Goal: Transaction & Acquisition: Download file/media

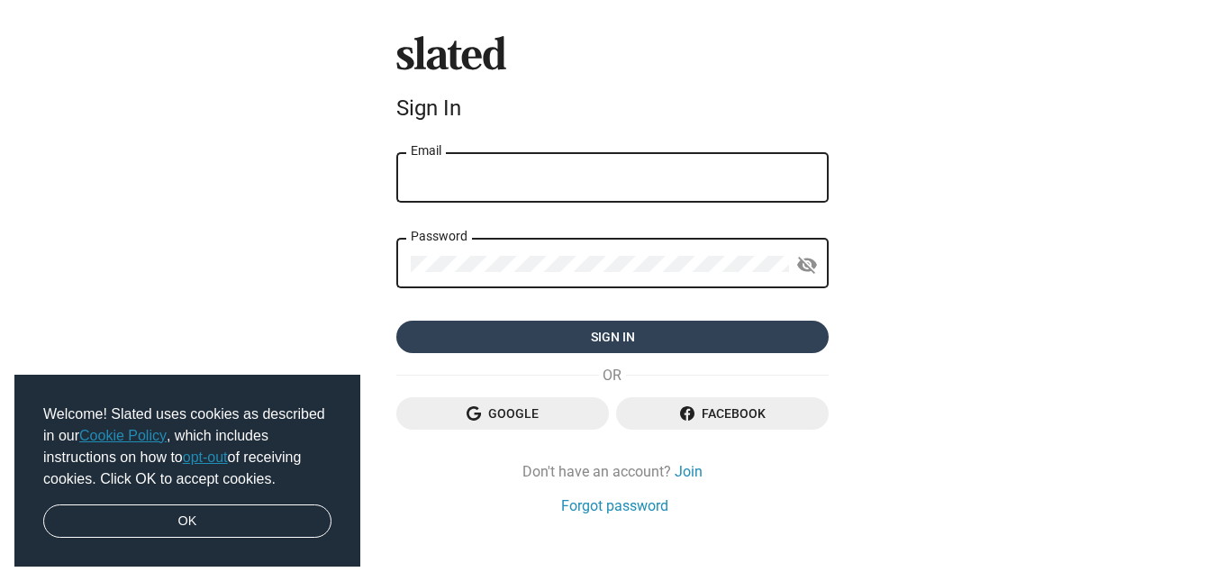
type input "dannydanielson2006@yahoo.com"
click at [546, 341] on span "Sign in" at bounding box center [613, 337] width 404 height 32
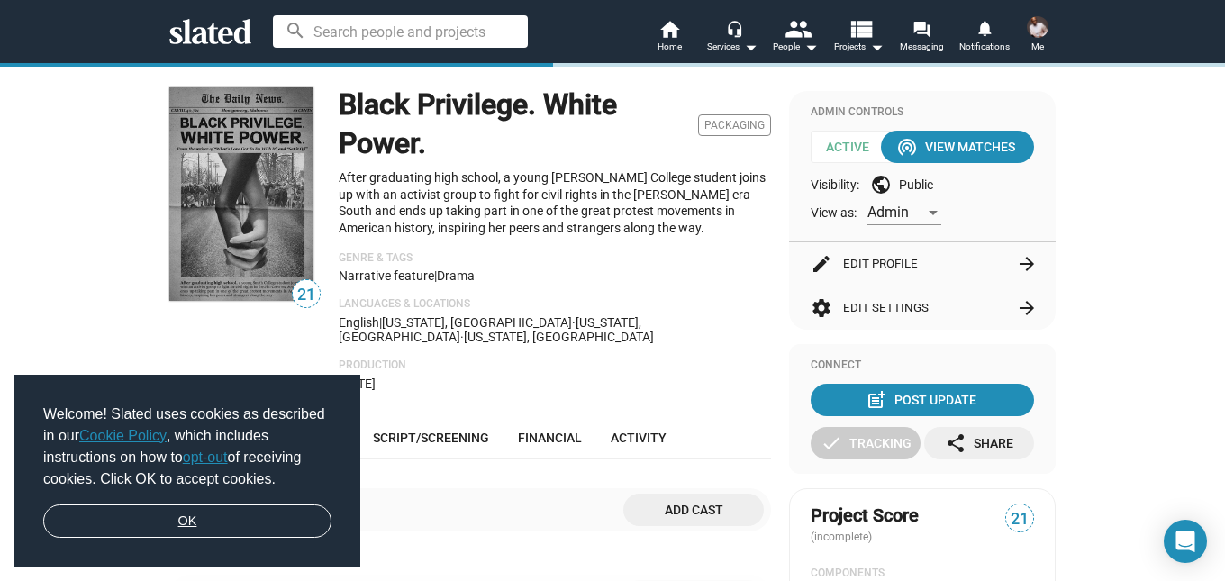
click at [196, 522] on link "OK" at bounding box center [187, 521] width 288 height 34
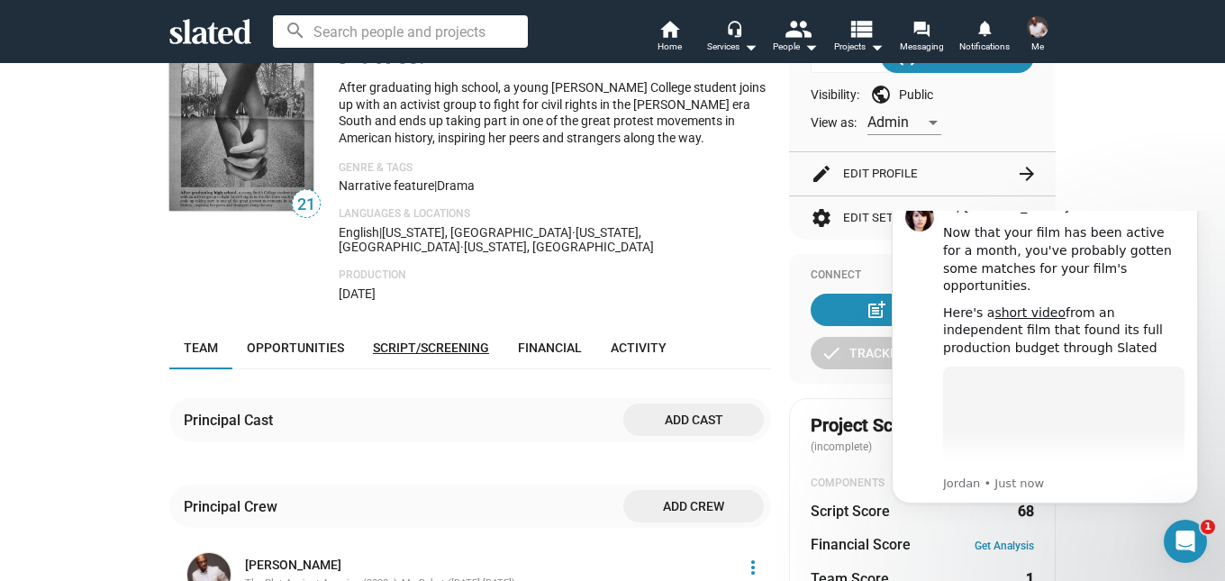
scroll to position [180, 0]
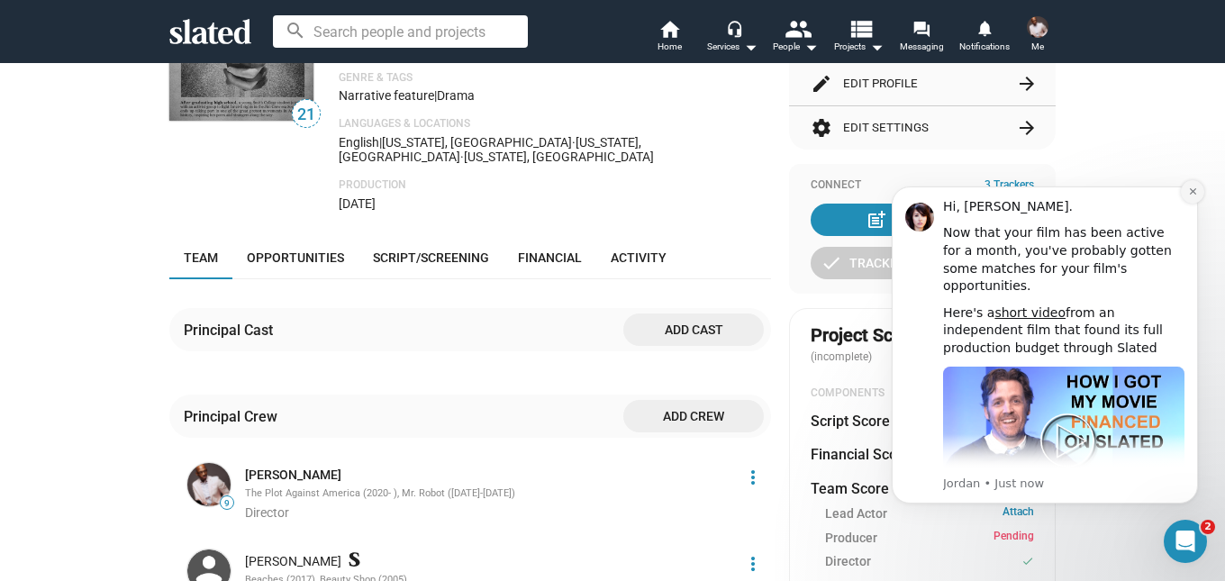
click at [1190, 189] on icon "Dismiss notification" at bounding box center [1192, 191] width 6 height 6
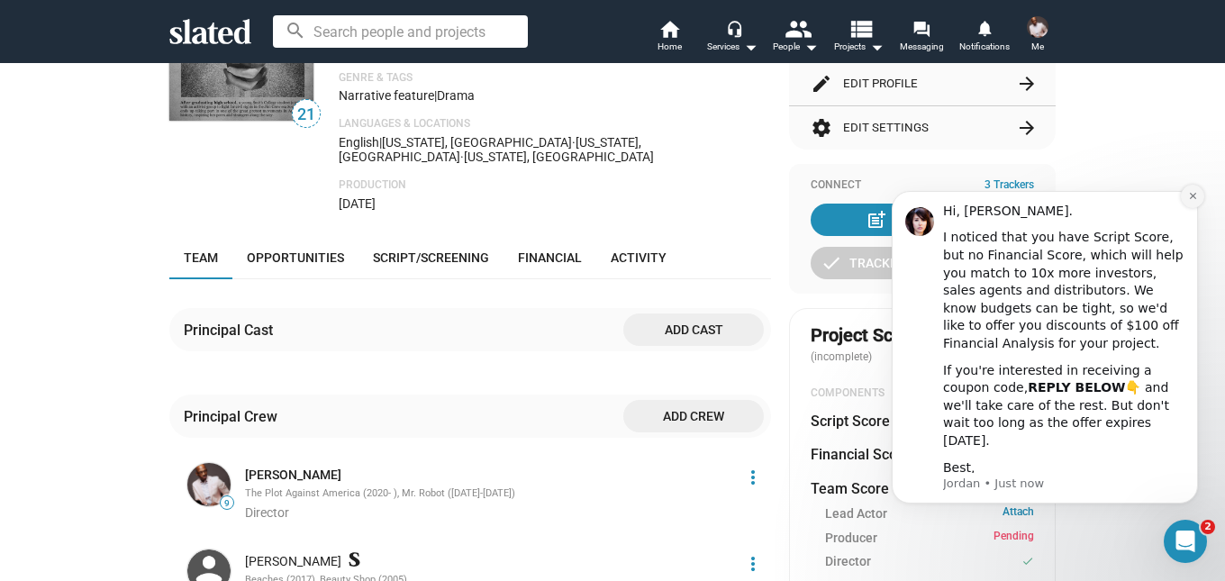
click at [1195, 198] on icon "Dismiss notification" at bounding box center [1193, 196] width 10 height 10
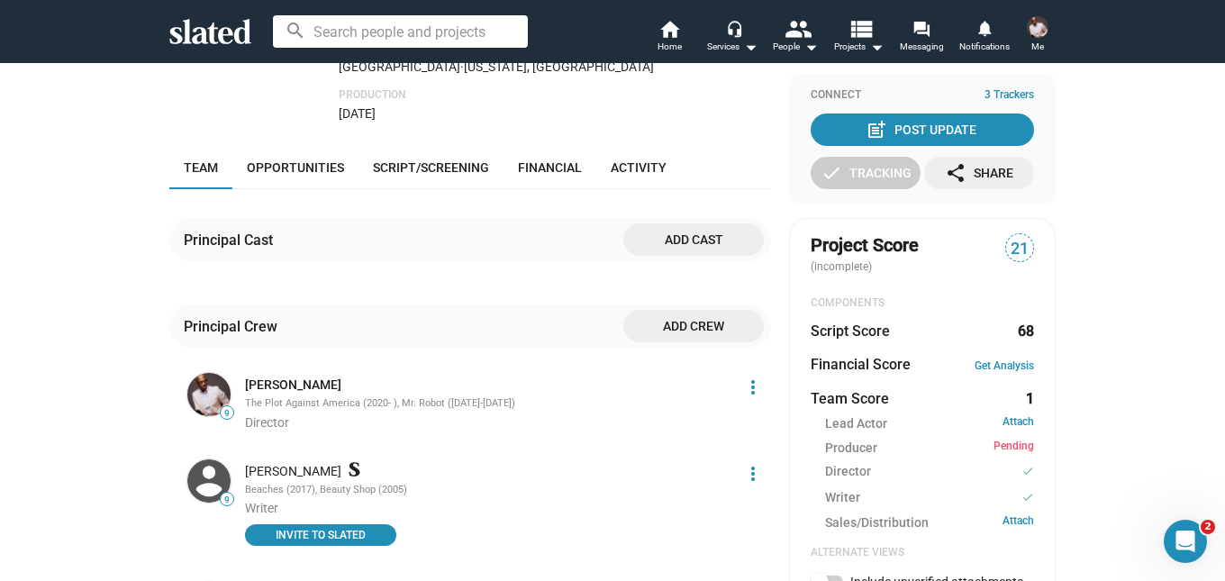
scroll to position [360, 0]
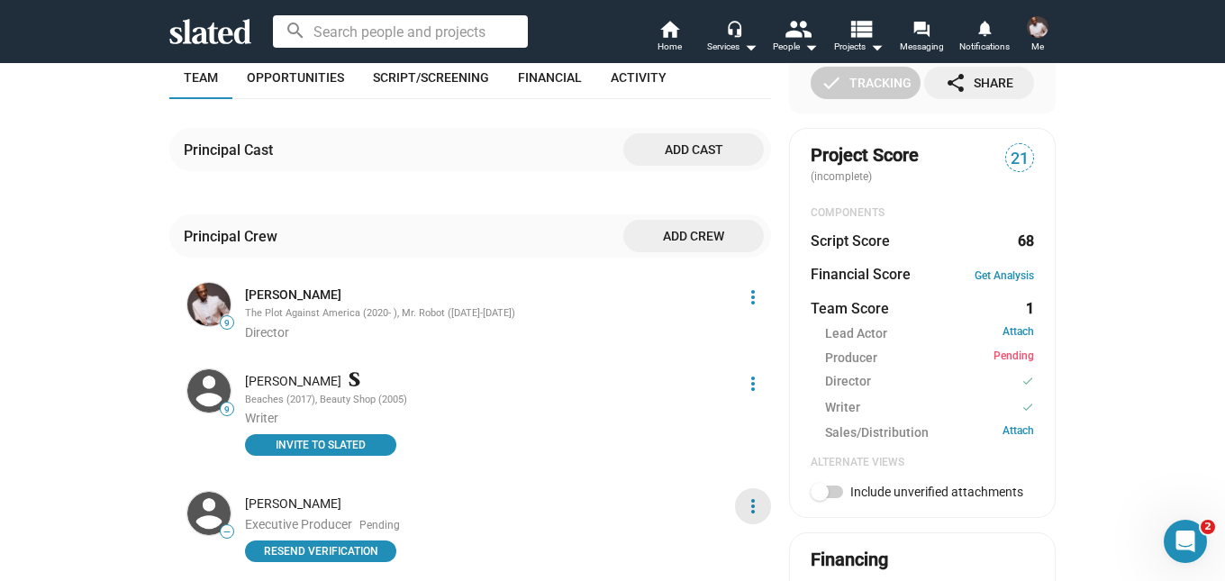
click at [749, 495] on mat-icon "more_vert" at bounding box center [753, 506] width 22 height 22
click at [702, 456] on button "Delete" at bounding box center [714, 452] width 102 height 29
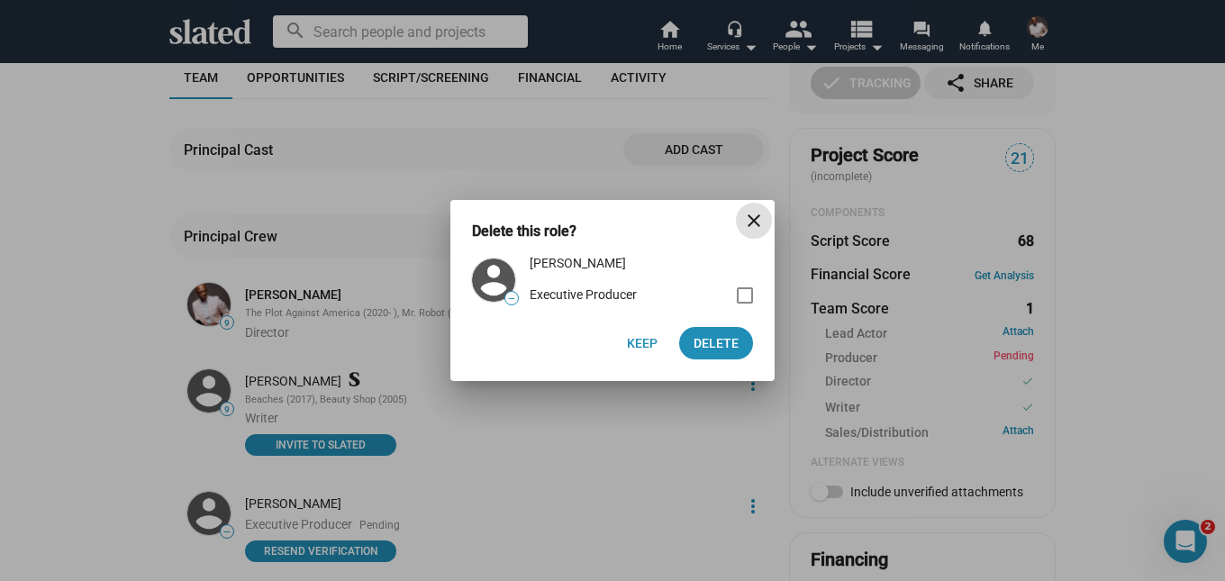
click at [743, 298] on span at bounding box center [745, 295] width 16 height 16
click at [744, 304] on input "checkbox" at bounding box center [744, 304] width 1 height 1
checkbox input "true"
click at [713, 344] on span "Delete 1" at bounding box center [712, 343] width 52 height 32
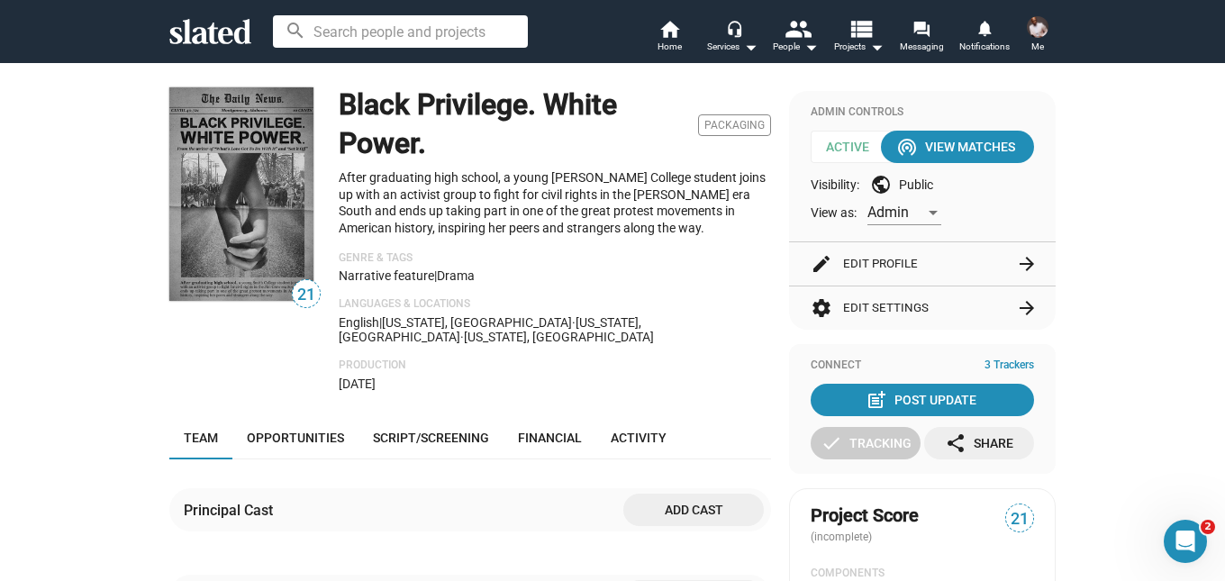
scroll to position [90, 0]
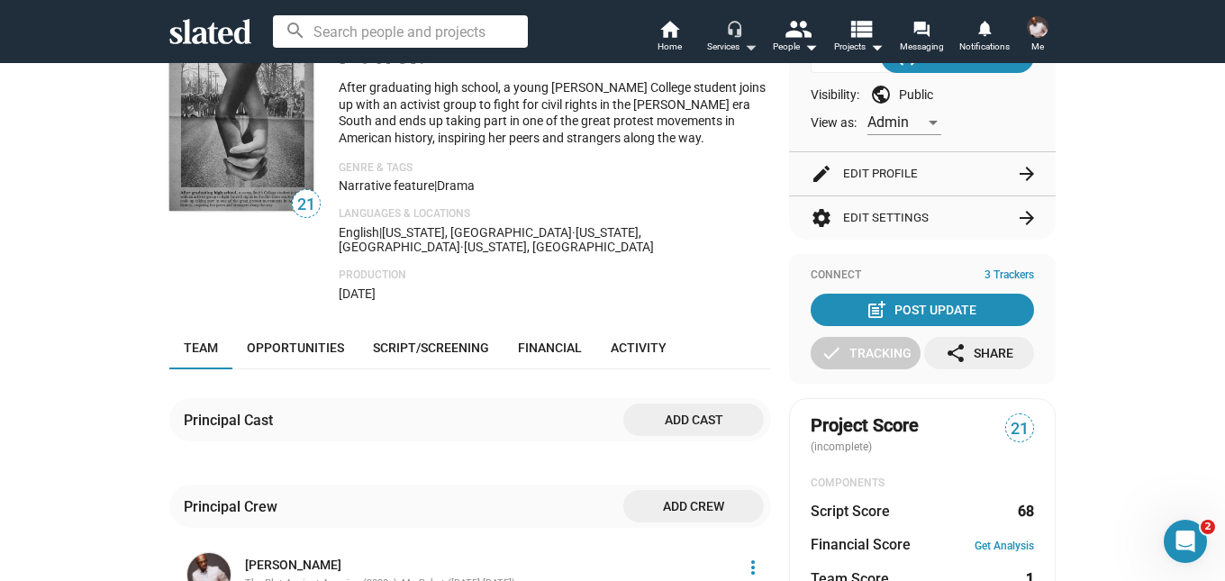
click at [749, 40] on mat-icon "arrow_drop_down" at bounding box center [751, 47] width 22 height 22
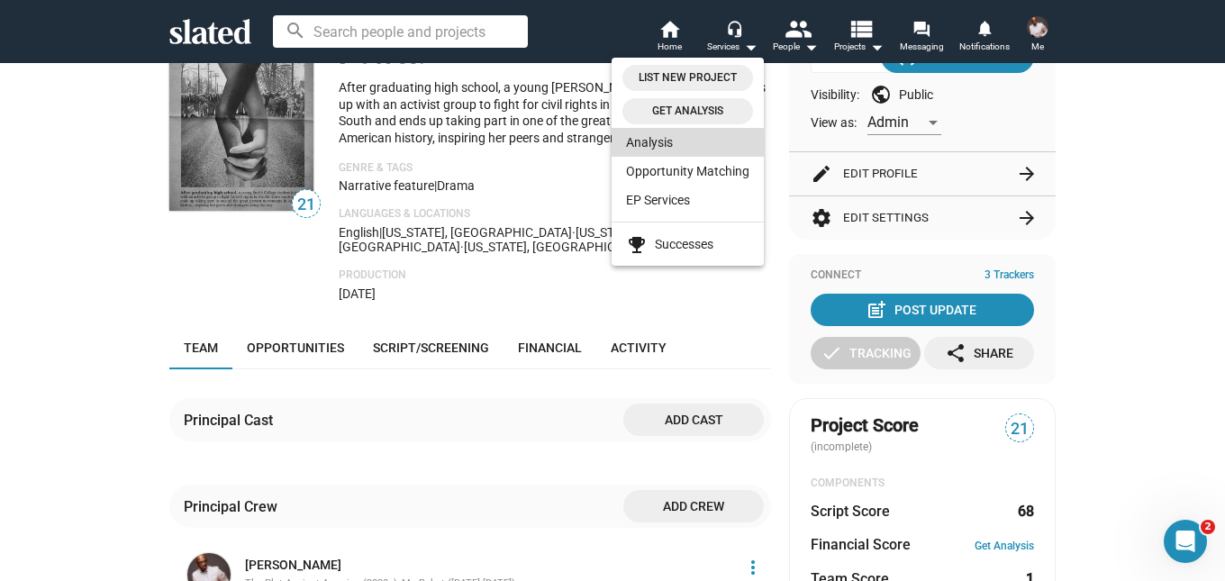
click at [654, 144] on link "Analysis" at bounding box center [688, 142] width 152 height 29
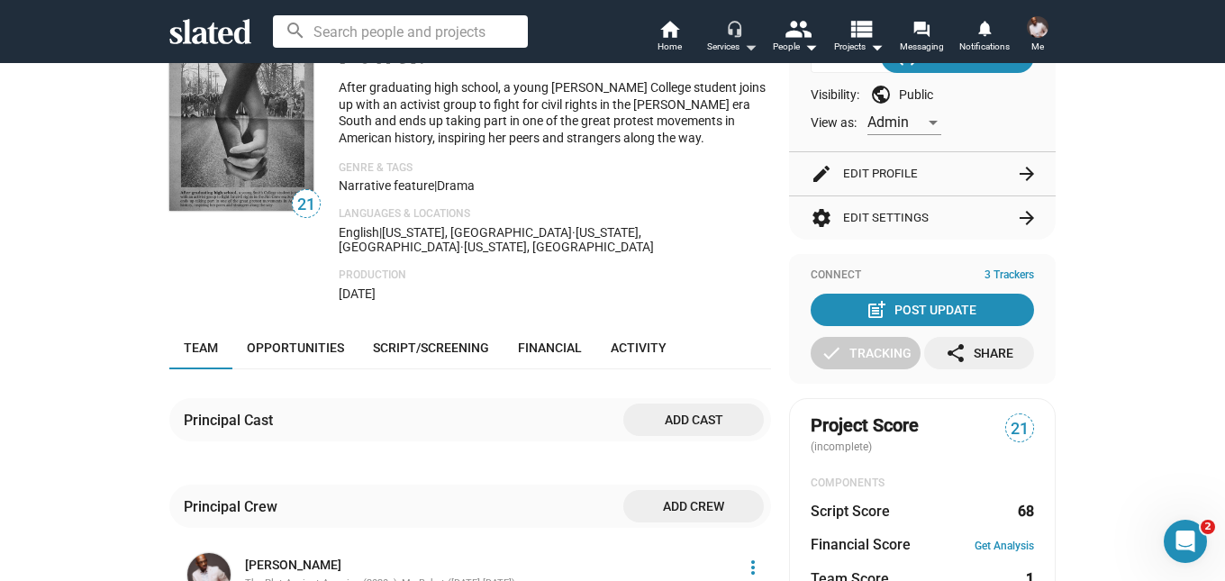
scroll to position [0, 0]
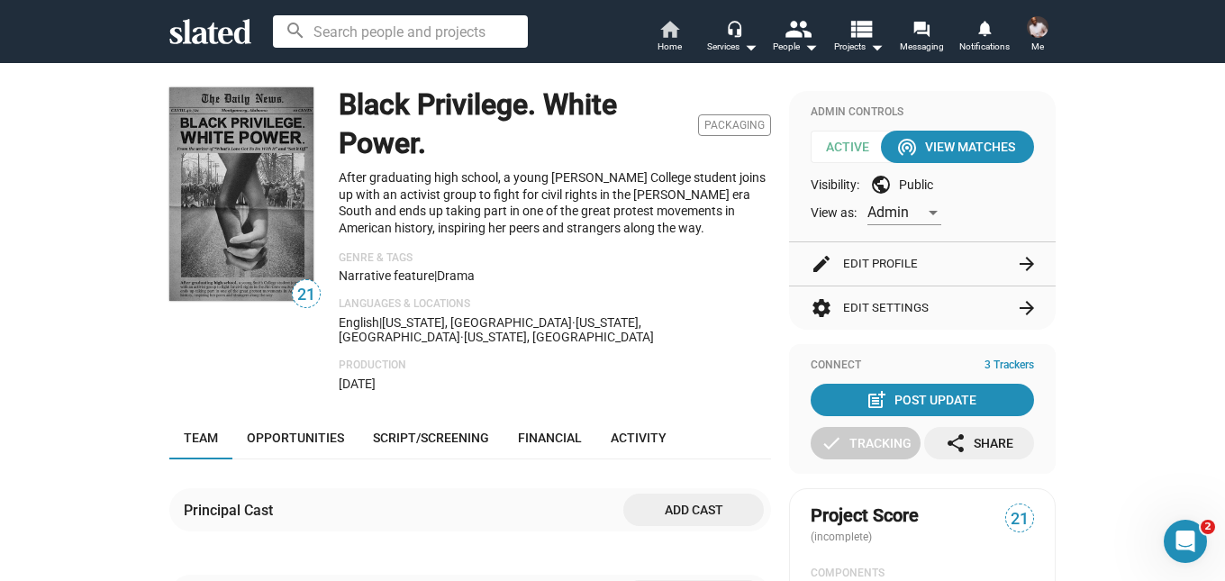
click at [669, 33] on mat-icon "home" at bounding box center [670, 29] width 22 height 22
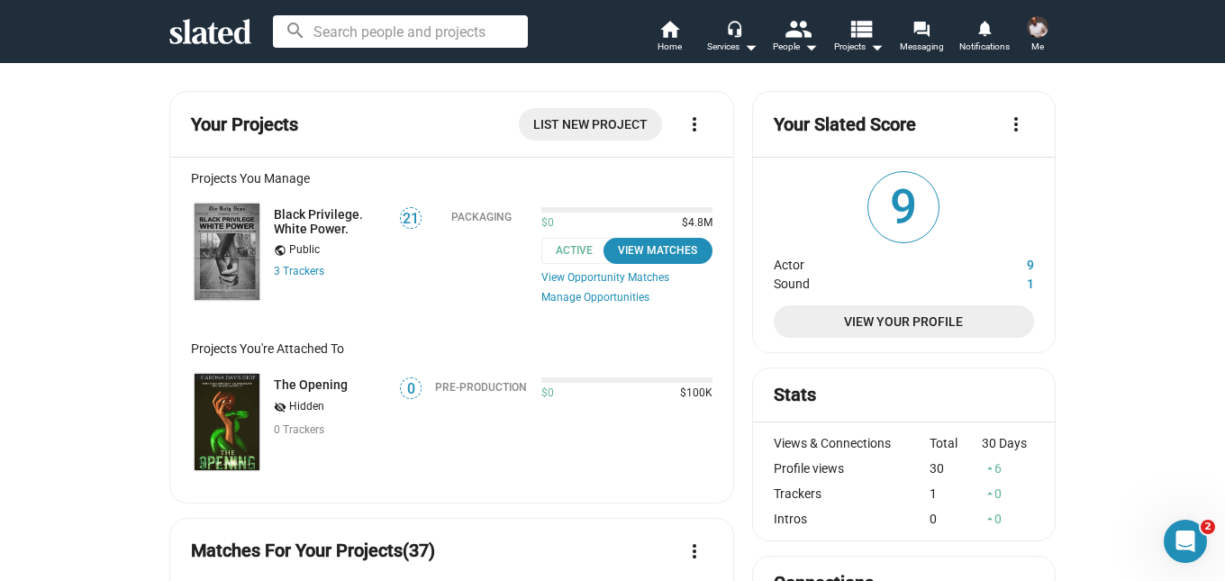
click at [895, 316] on span "View Your Profile" at bounding box center [904, 321] width 232 height 32
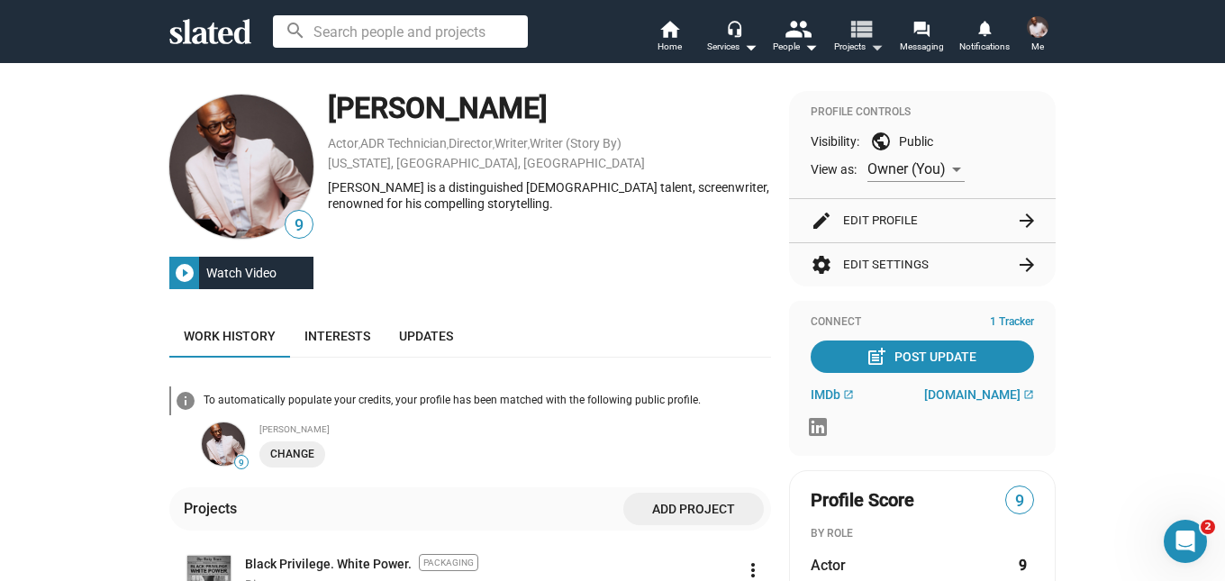
click at [868, 37] on mat-icon "view_list" at bounding box center [861, 28] width 26 height 26
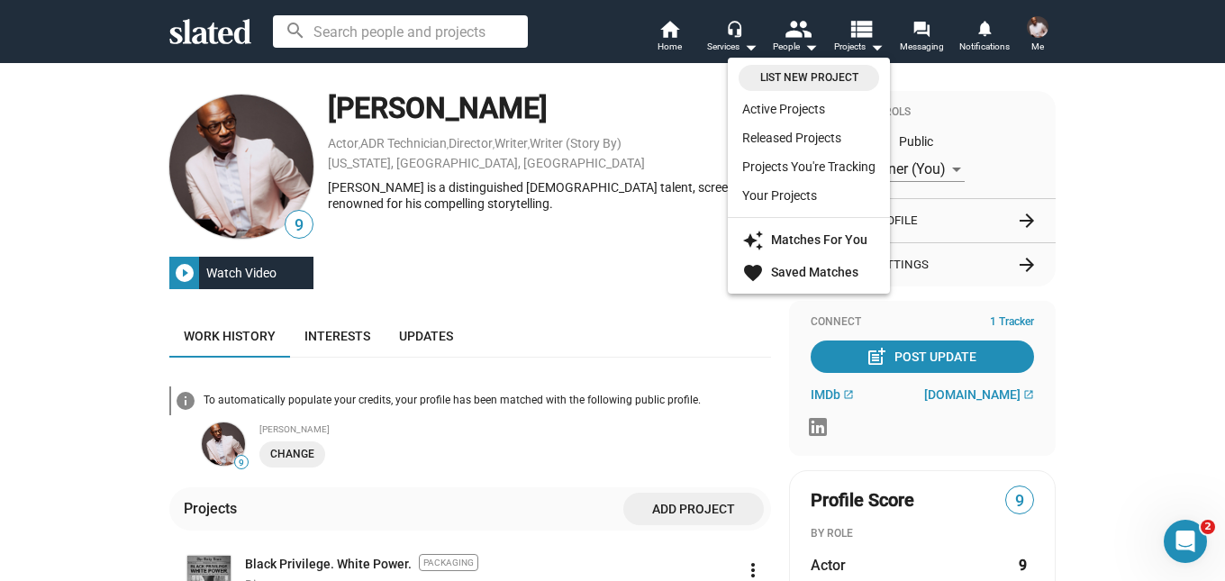
click at [739, 42] on div at bounding box center [612, 290] width 1225 height 581
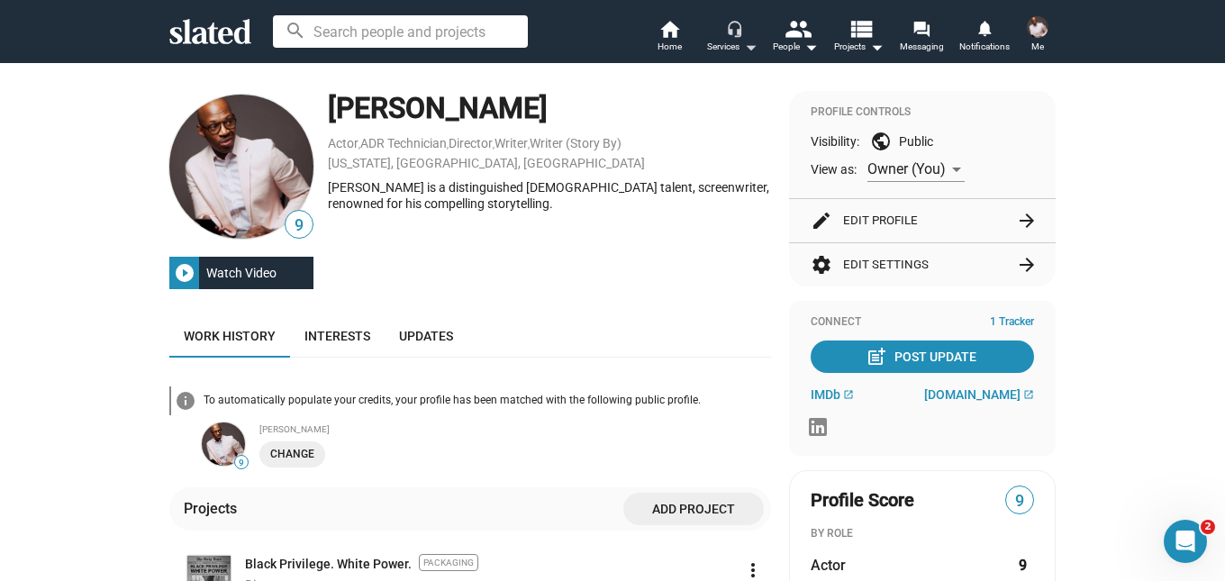
click at [749, 49] on mat-icon "arrow_drop_down" at bounding box center [751, 47] width 22 height 22
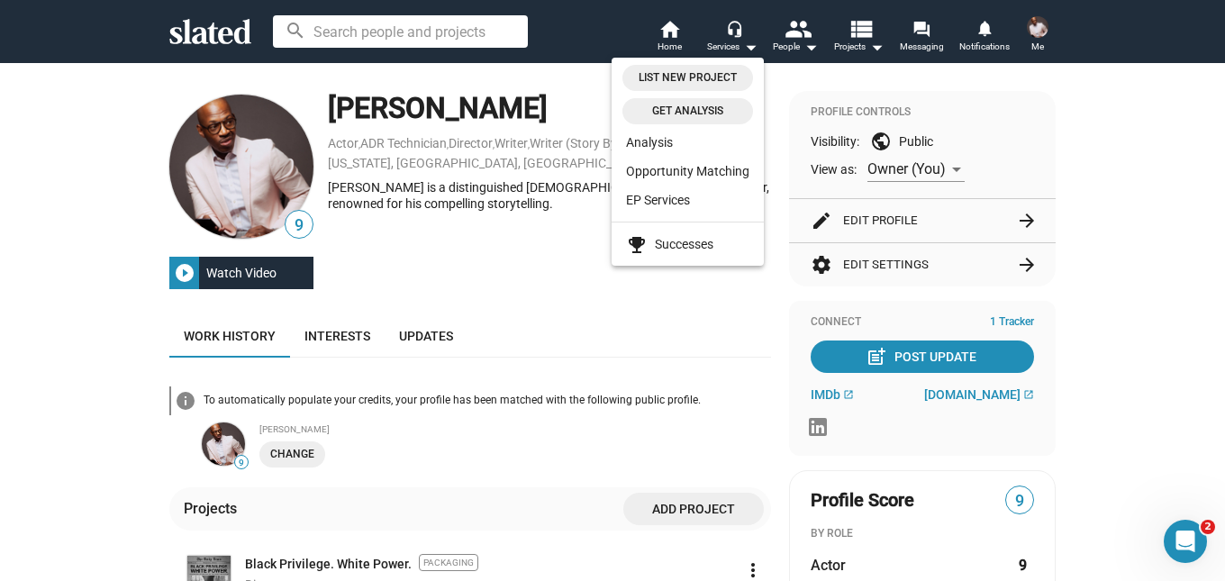
click at [675, 39] on div at bounding box center [612, 290] width 1225 height 581
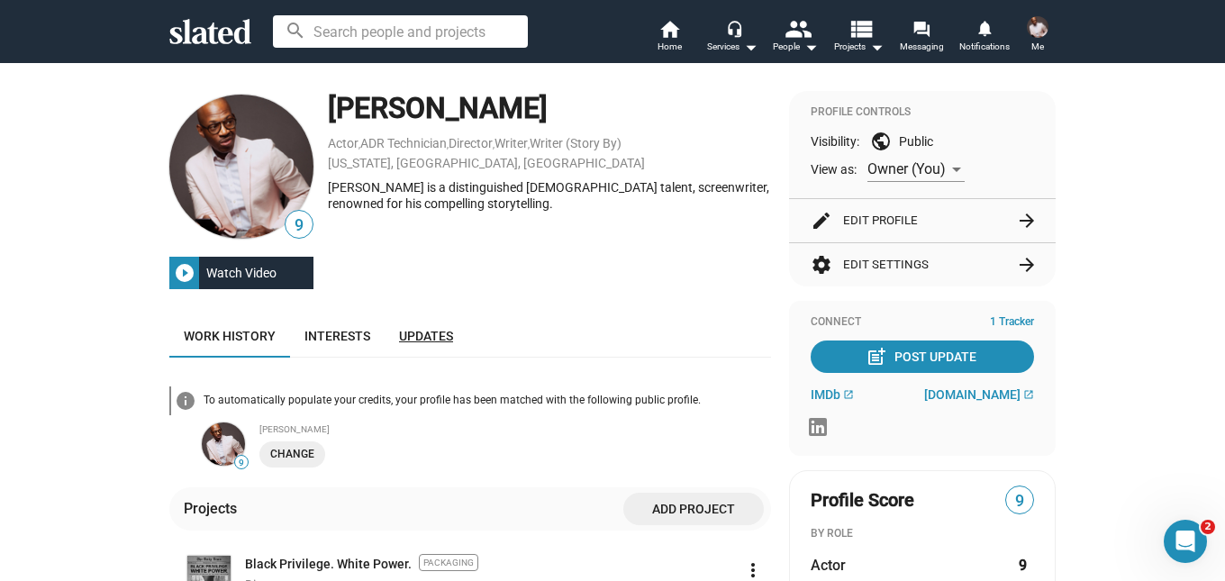
click at [418, 336] on span "Updates" at bounding box center [426, 336] width 54 height 14
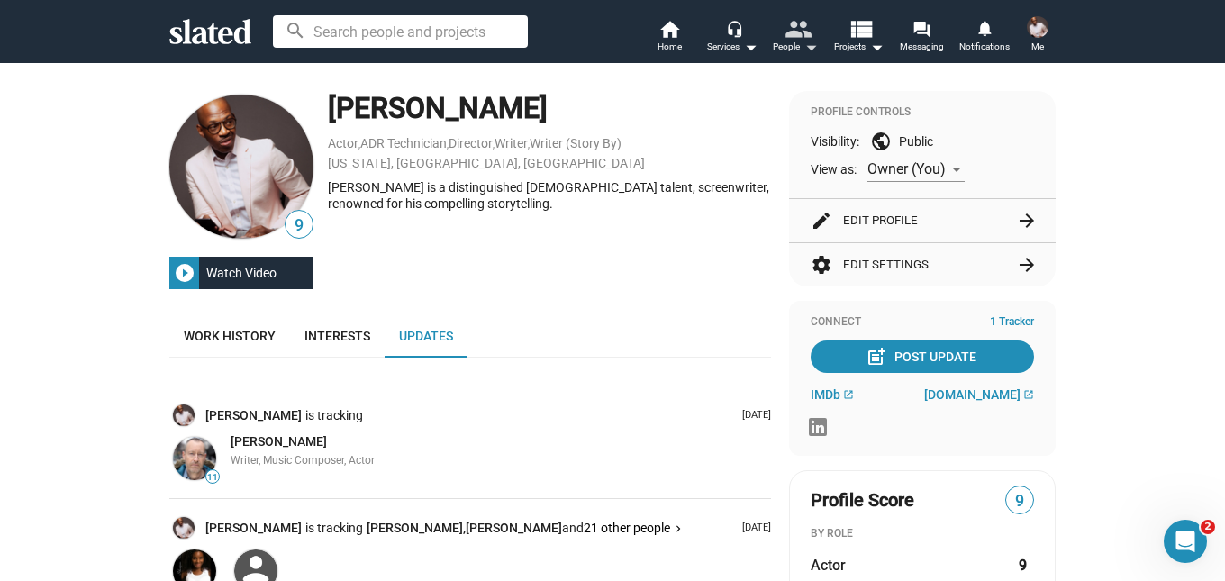
click at [804, 32] on mat-icon "people" at bounding box center [798, 28] width 26 height 26
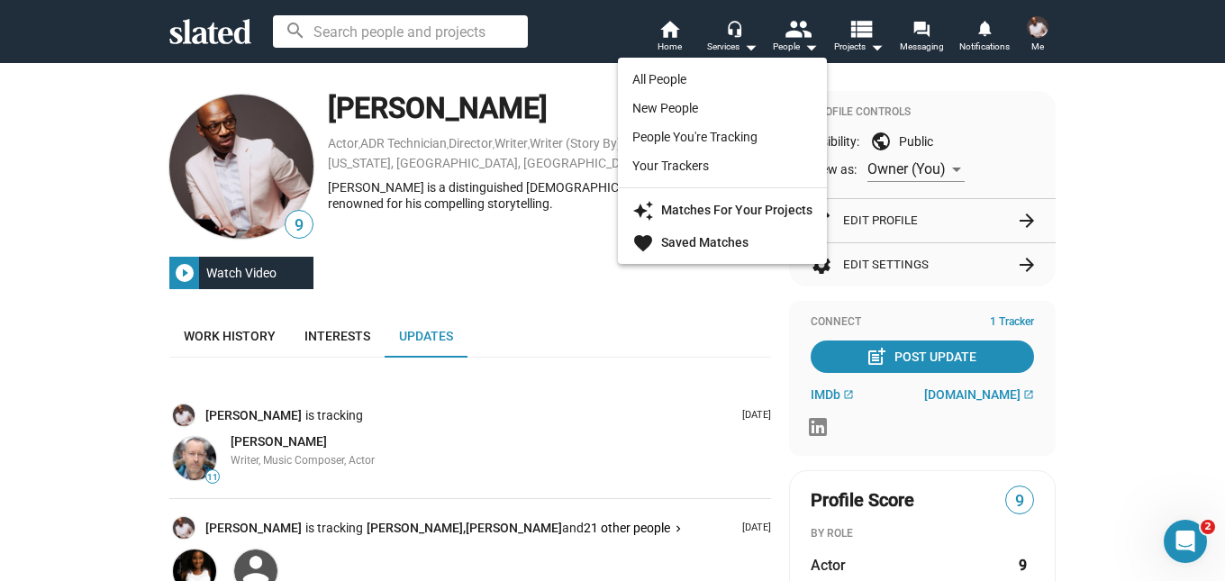
click at [868, 34] on div at bounding box center [612, 290] width 1225 height 581
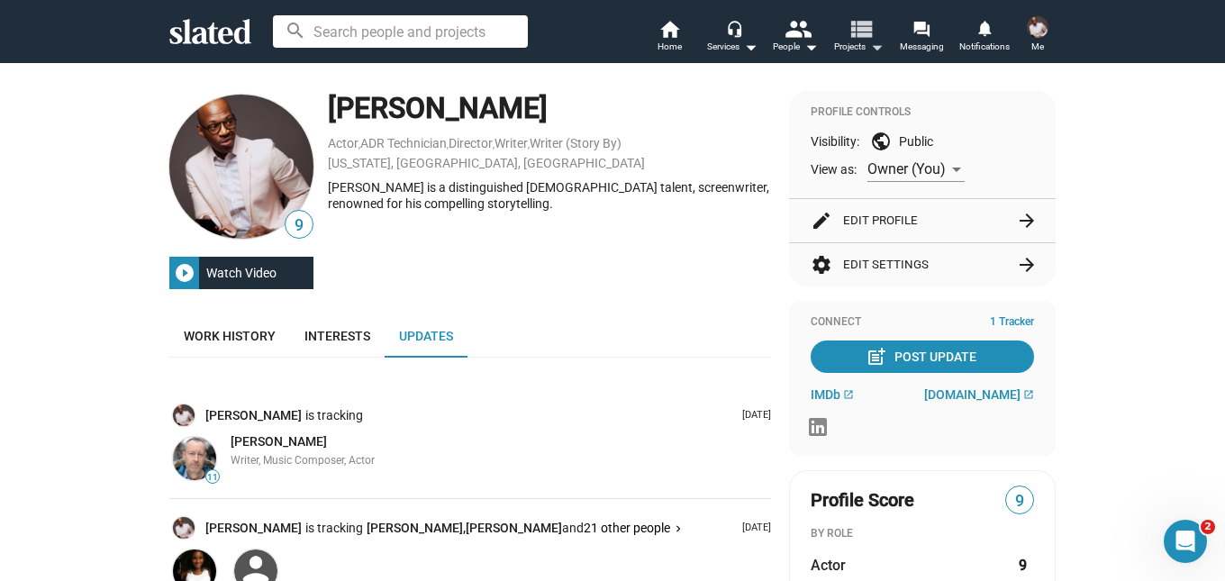
click at [868, 34] on mat-icon "view_list" at bounding box center [861, 28] width 26 height 26
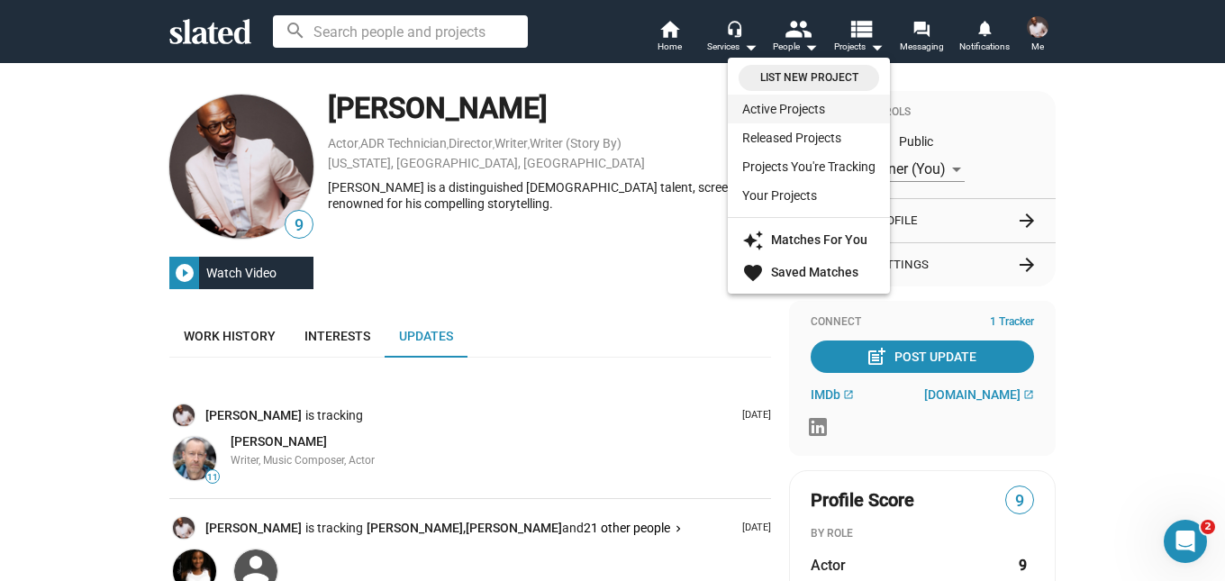
click at [797, 106] on link "Active Projects" at bounding box center [809, 109] width 162 height 29
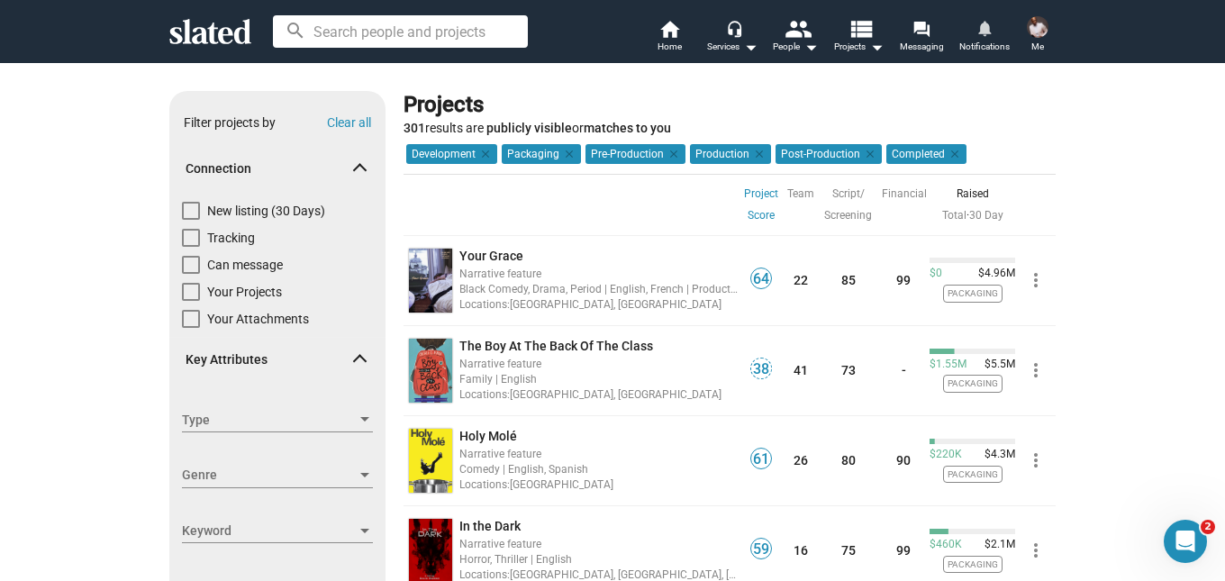
click at [990, 27] on mat-icon "notifications" at bounding box center [984, 27] width 17 height 17
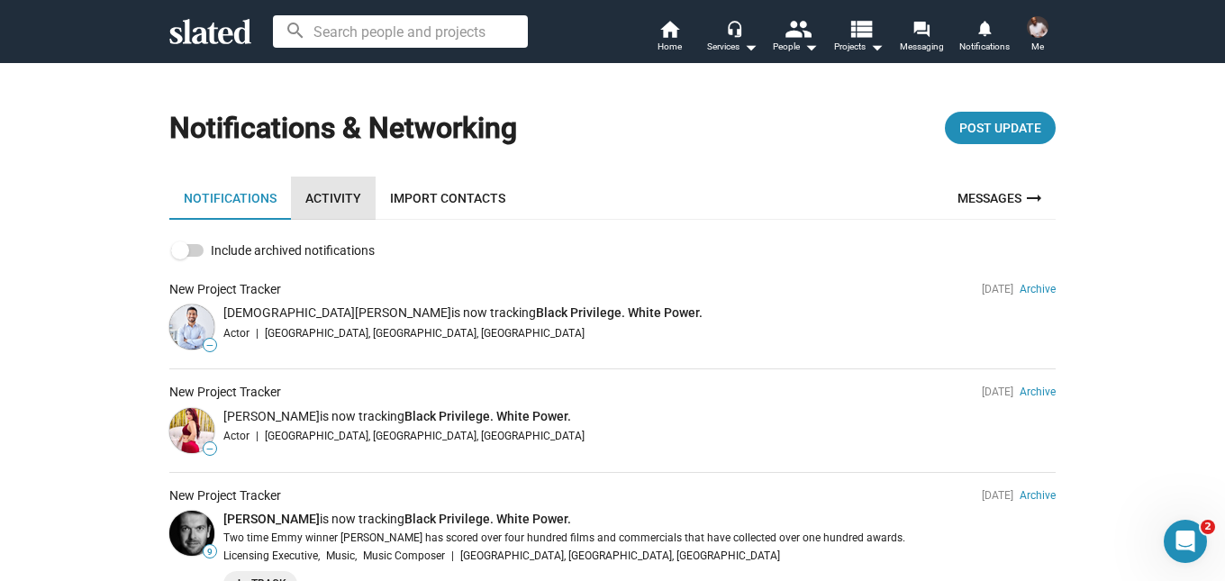
click at [322, 194] on link "Activity" at bounding box center [333, 198] width 85 height 43
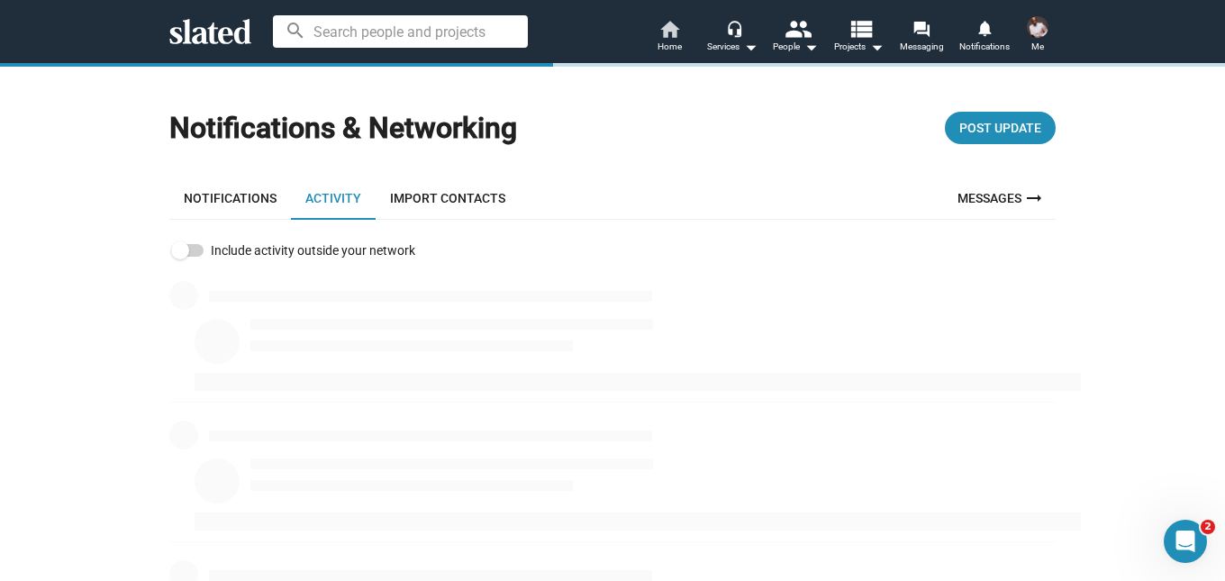
click at [670, 33] on mat-icon "home" at bounding box center [670, 29] width 22 height 22
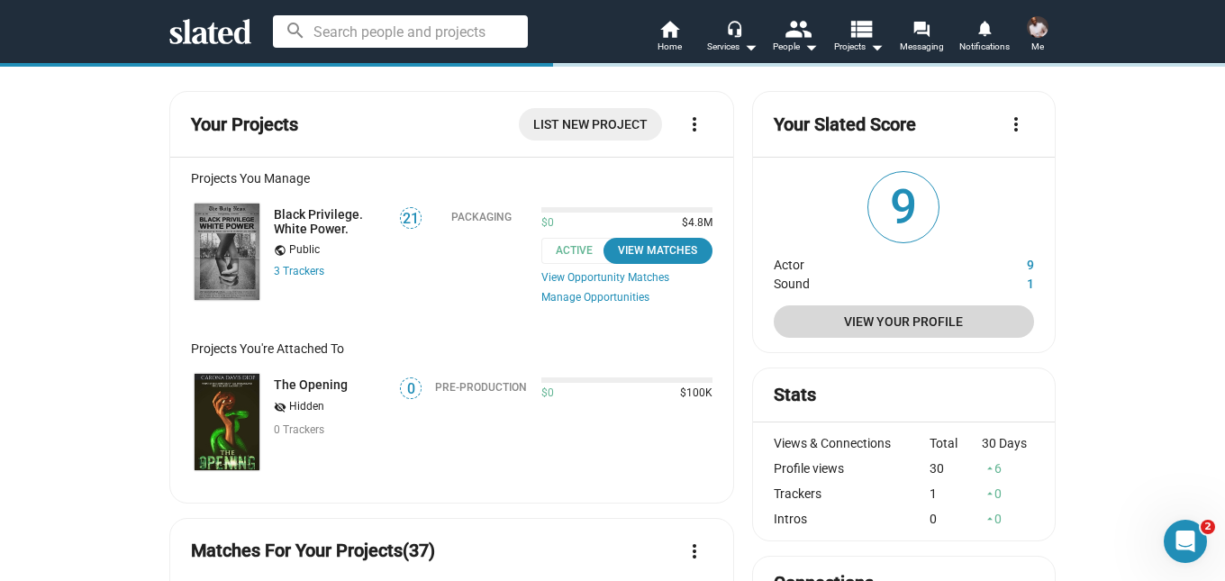
click at [898, 319] on span "View Your Profile" at bounding box center [904, 321] width 232 height 32
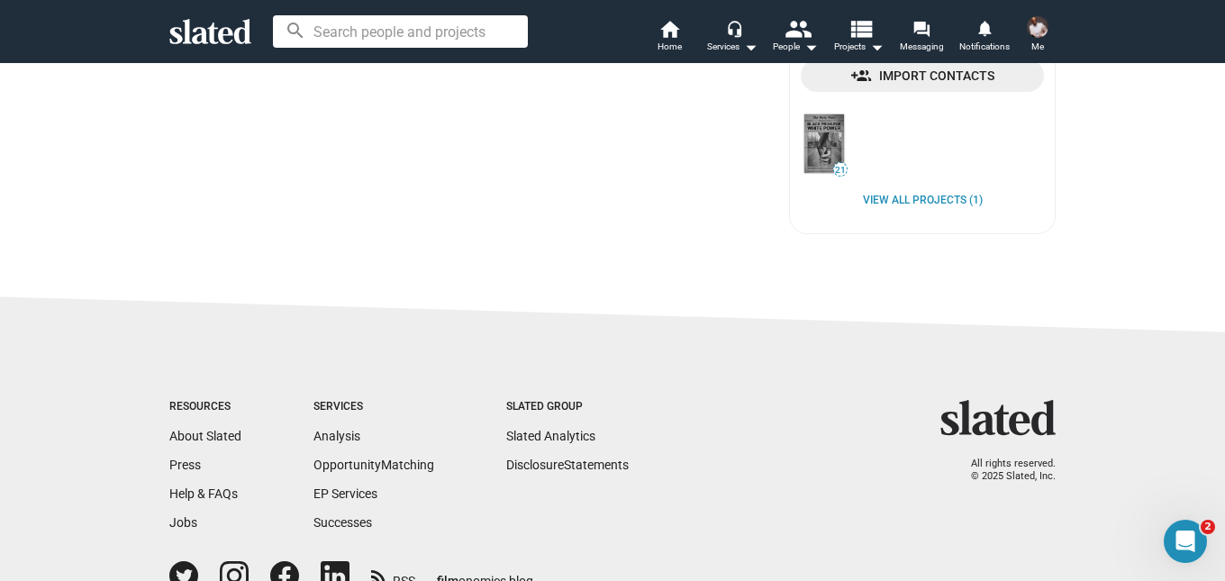
scroll to position [877, 0]
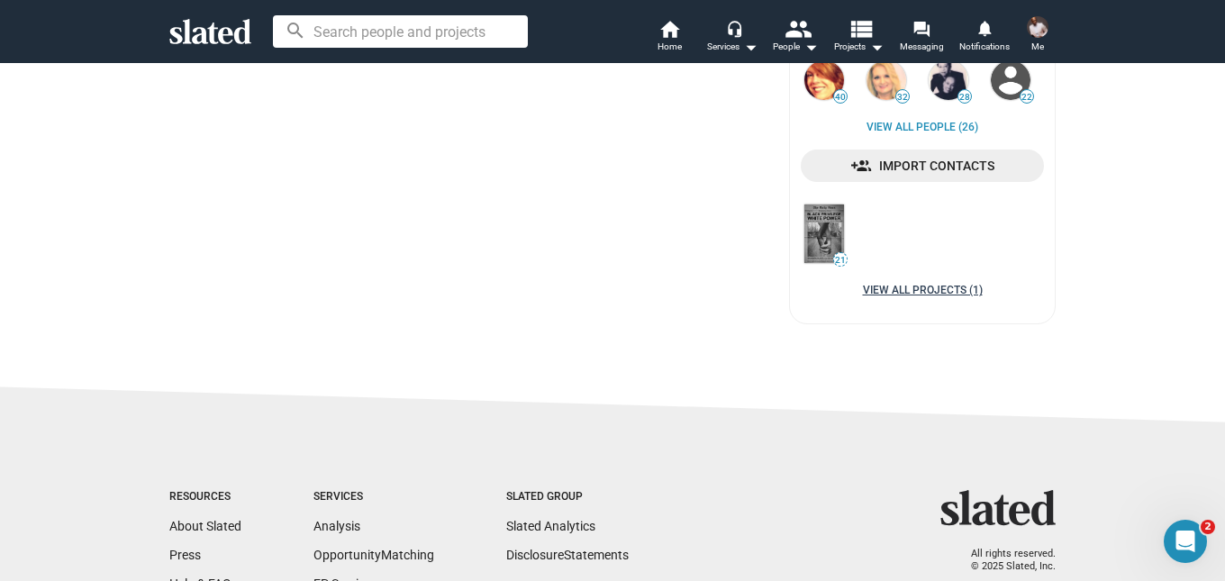
click at [905, 288] on link "View all Projects (1)" at bounding box center [923, 291] width 120 height 14
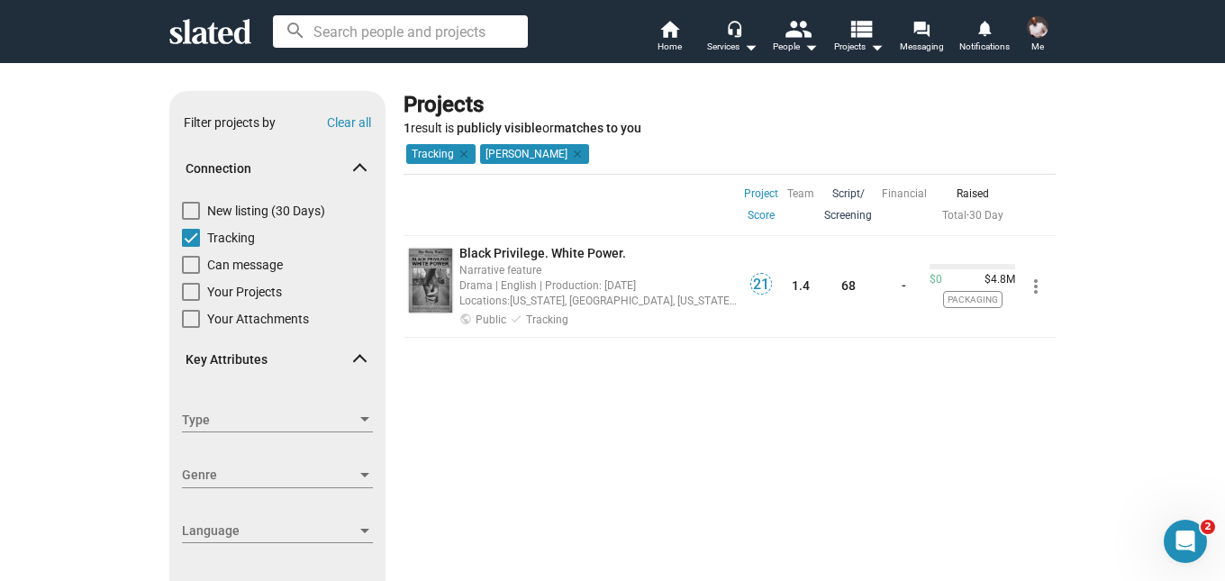
click at [842, 211] on link "Script/ Screening" at bounding box center [848, 204] width 48 height 43
click at [840, 213] on link "Script/ Screening" at bounding box center [848, 204] width 48 height 43
click at [840, 189] on link "Script/ Screening" at bounding box center [848, 204] width 48 height 43
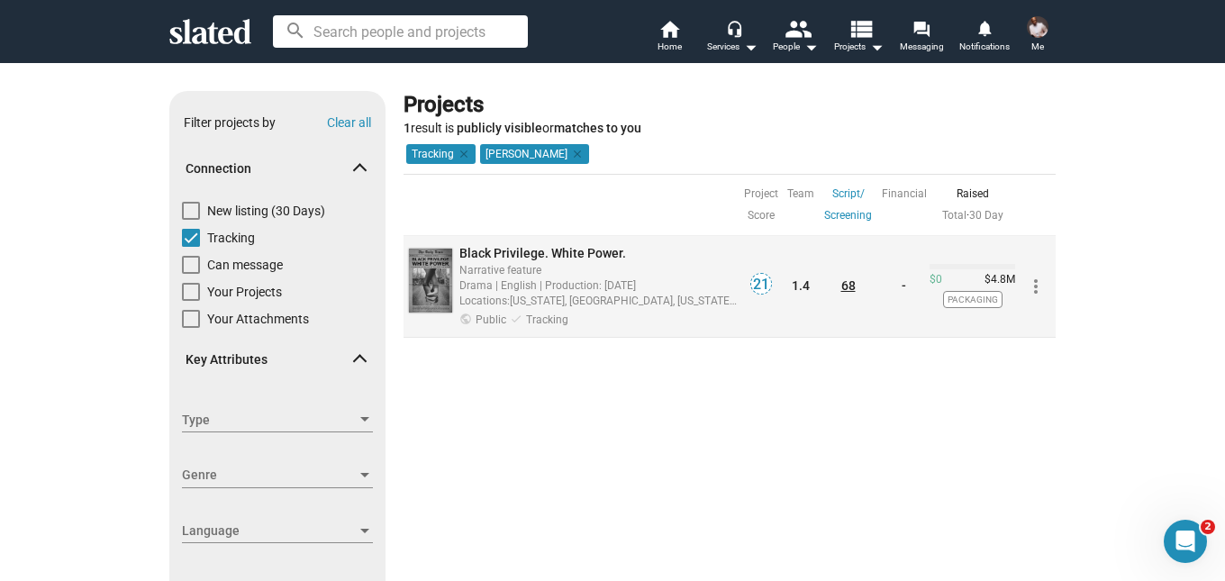
click at [841, 286] on link "68" at bounding box center [848, 285] width 14 height 14
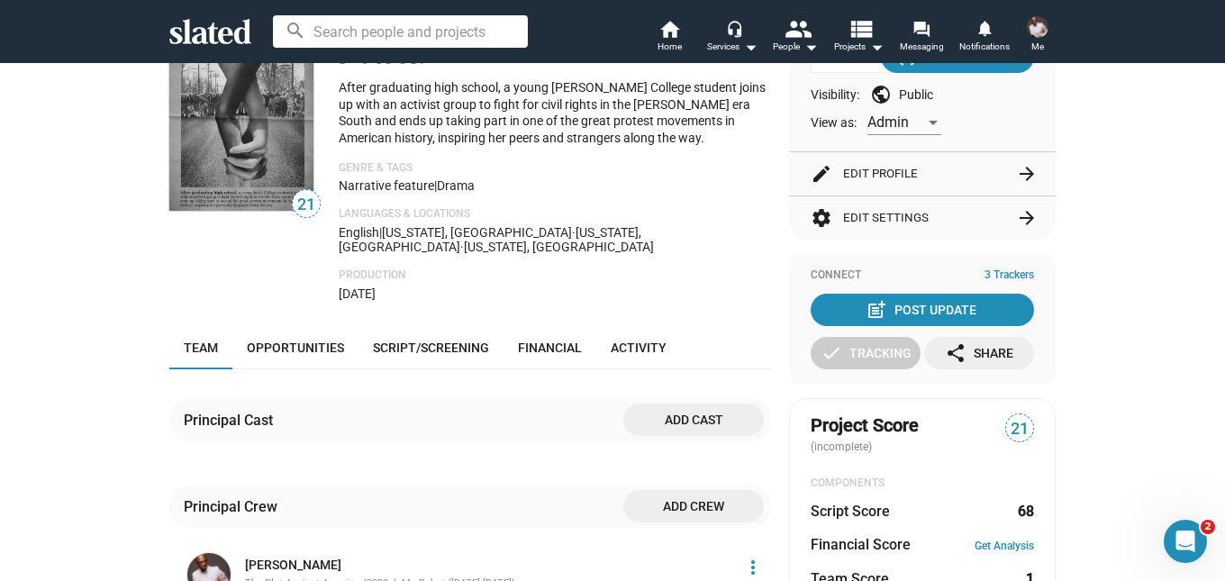
scroll to position [180, 0]
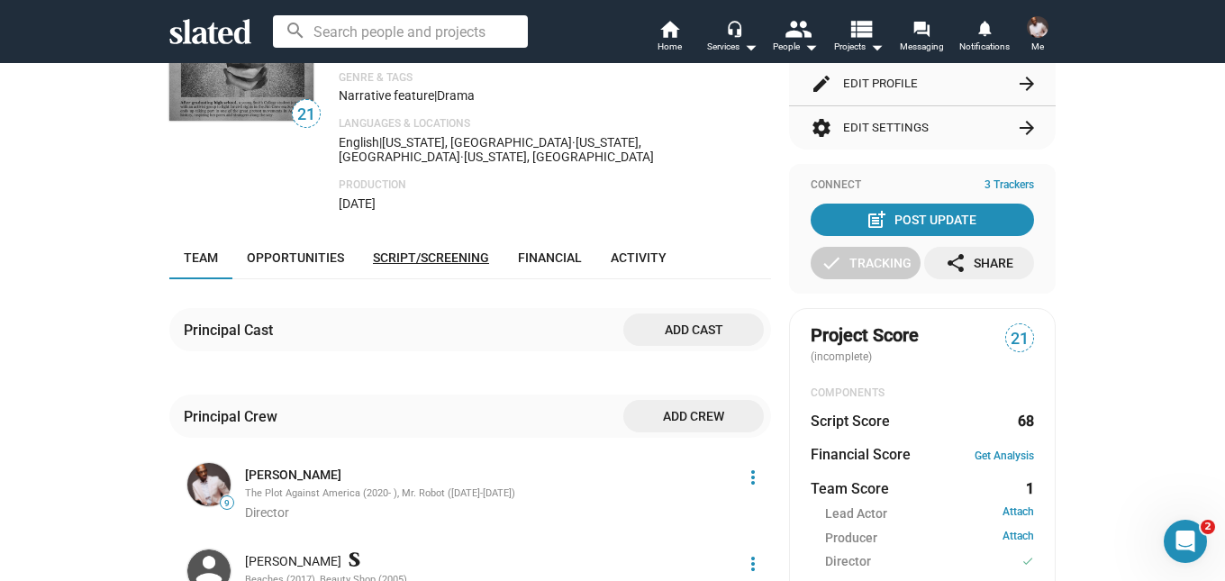
click at [412, 250] on span "Script/Screening" at bounding box center [431, 257] width 116 height 14
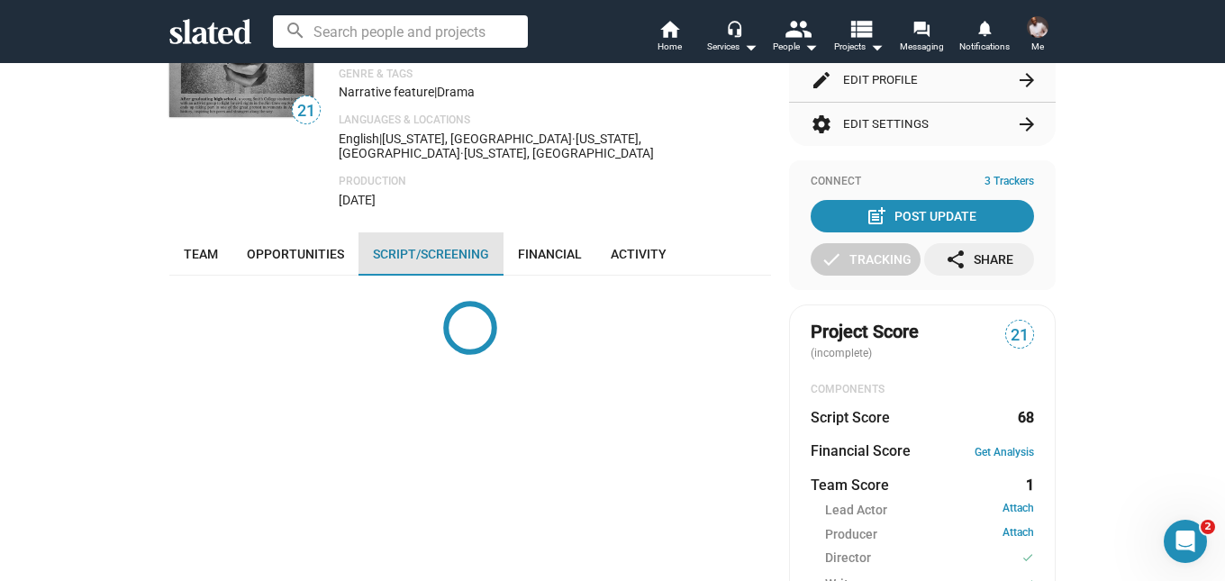
scroll to position [340, 0]
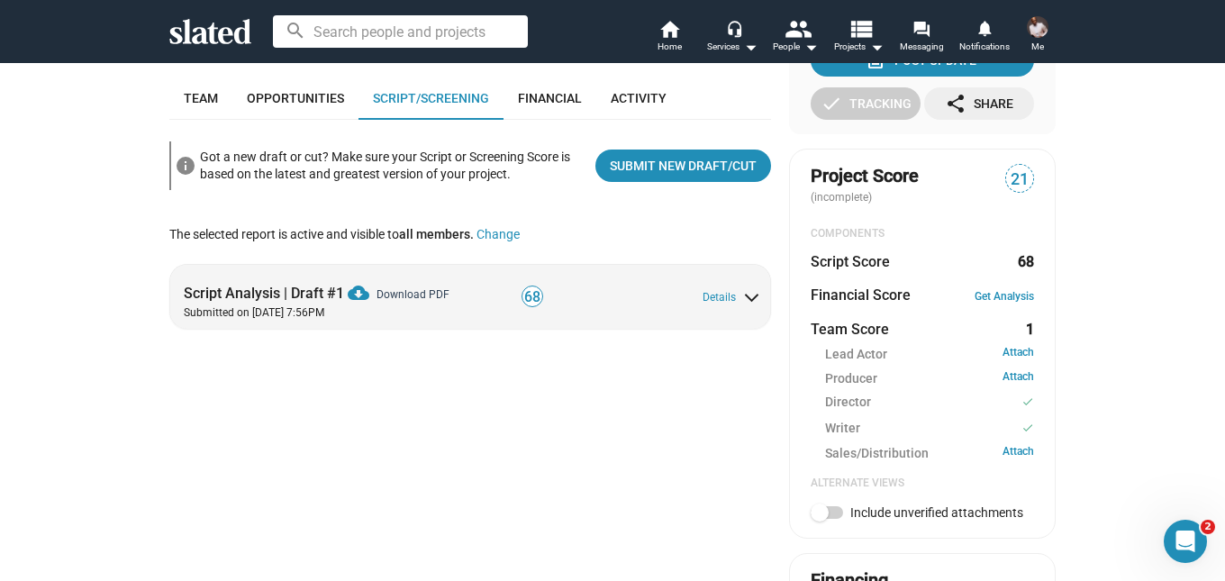
click at [356, 282] on mat-icon "cloud_download" at bounding box center [359, 293] width 22 height 22
